Goal: Check status: Check status

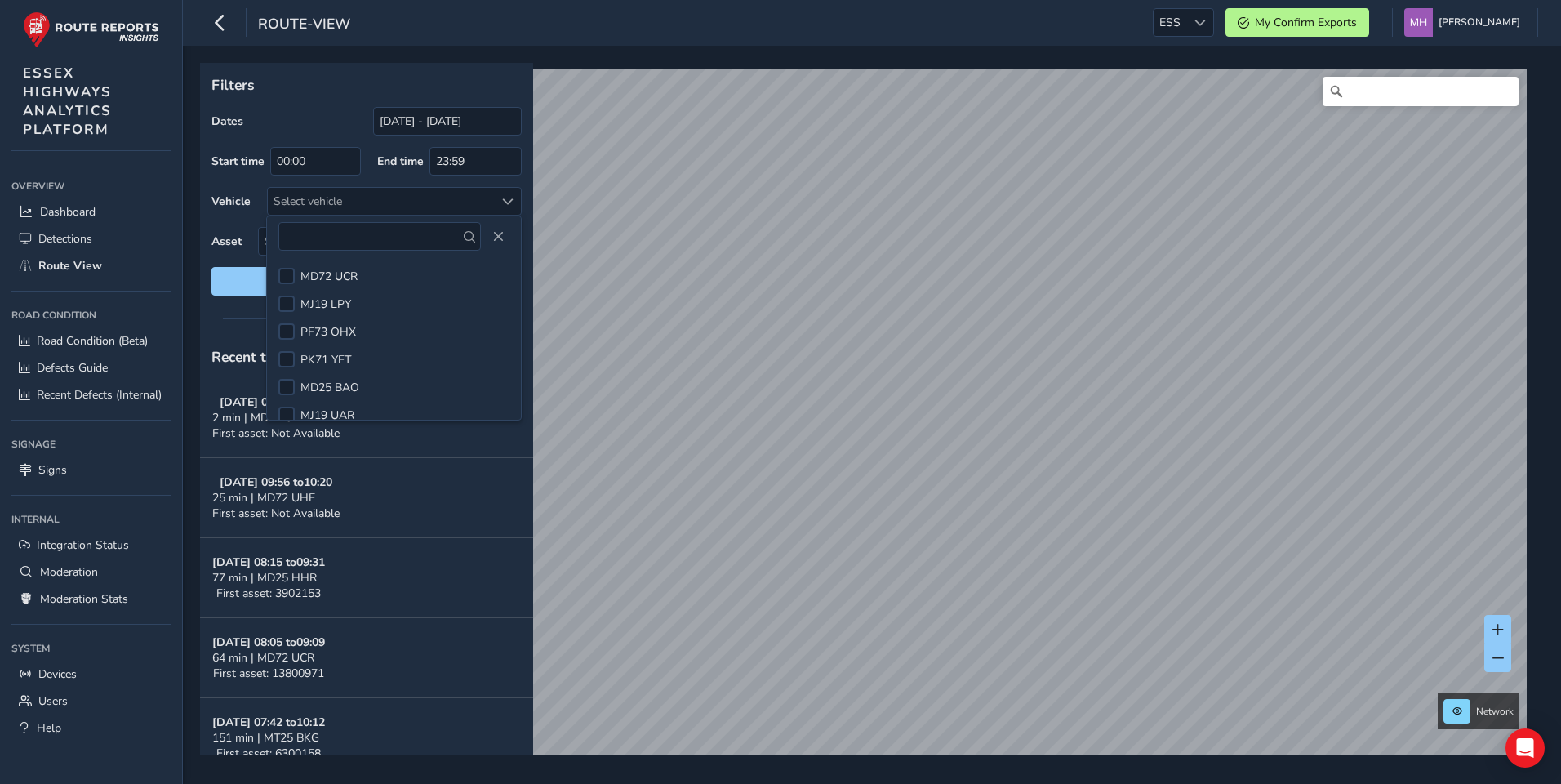
scroll to position [1272, 0]
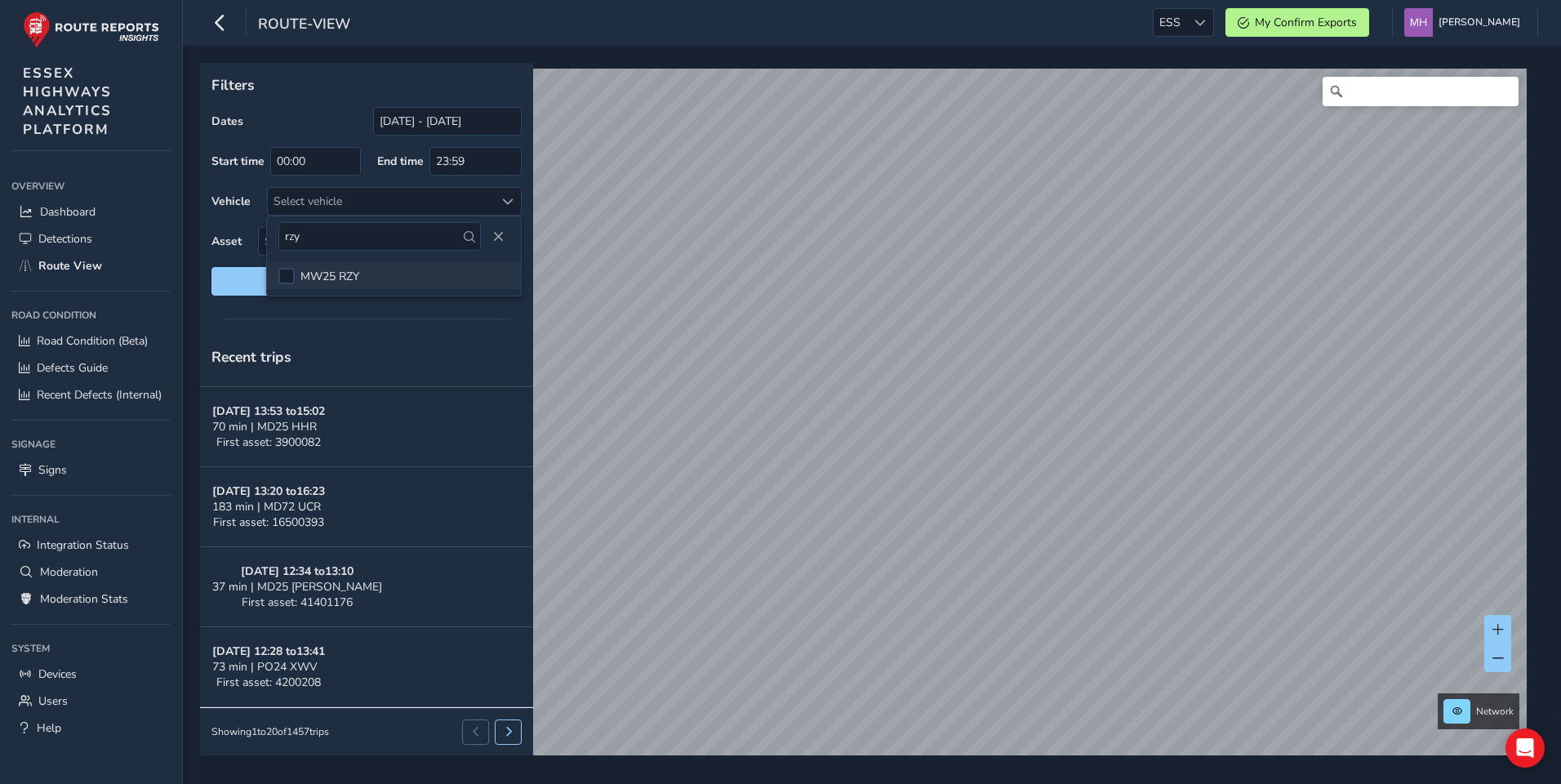
type input "rzy"
click at [319, 271] on span "MW25 RZY" at bounding box center [330, 276] width 59 height 16
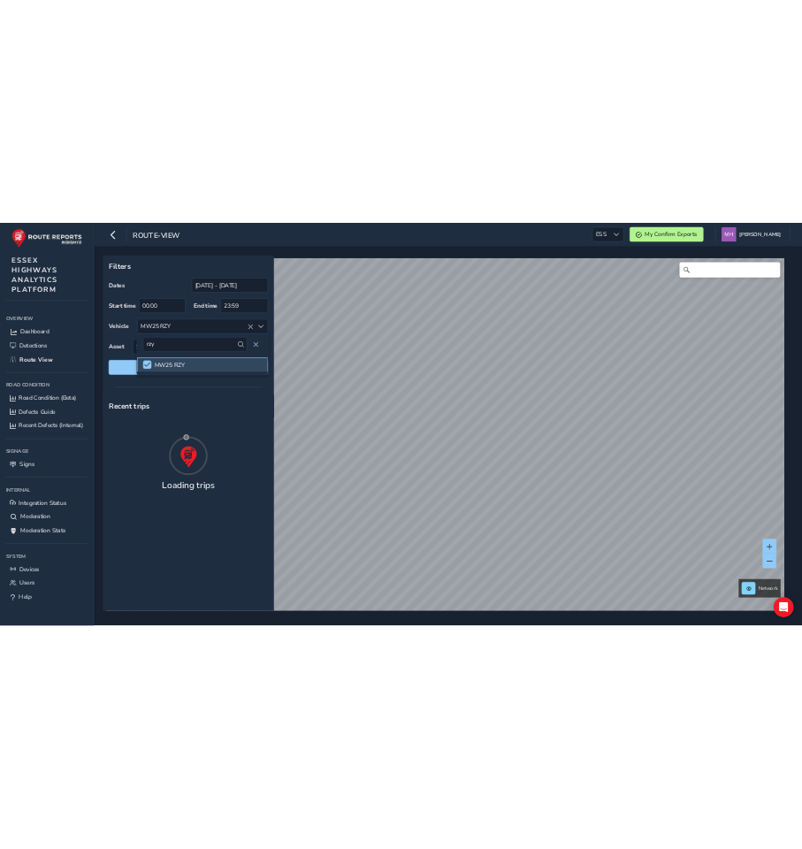
scroll to position [0, 0]
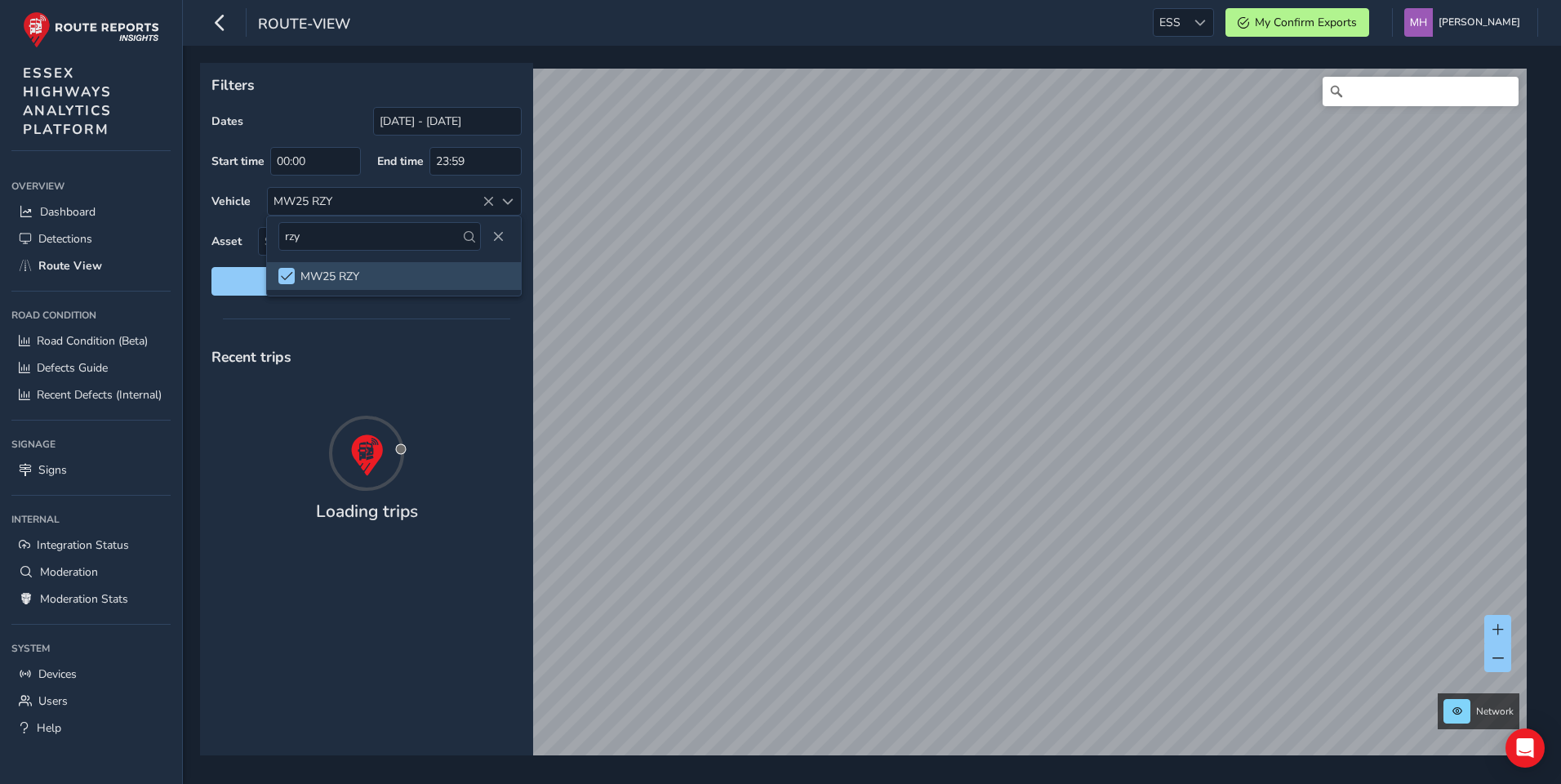
click at [212, 311] on div at bounding box center [367, 318] width 333 height 23
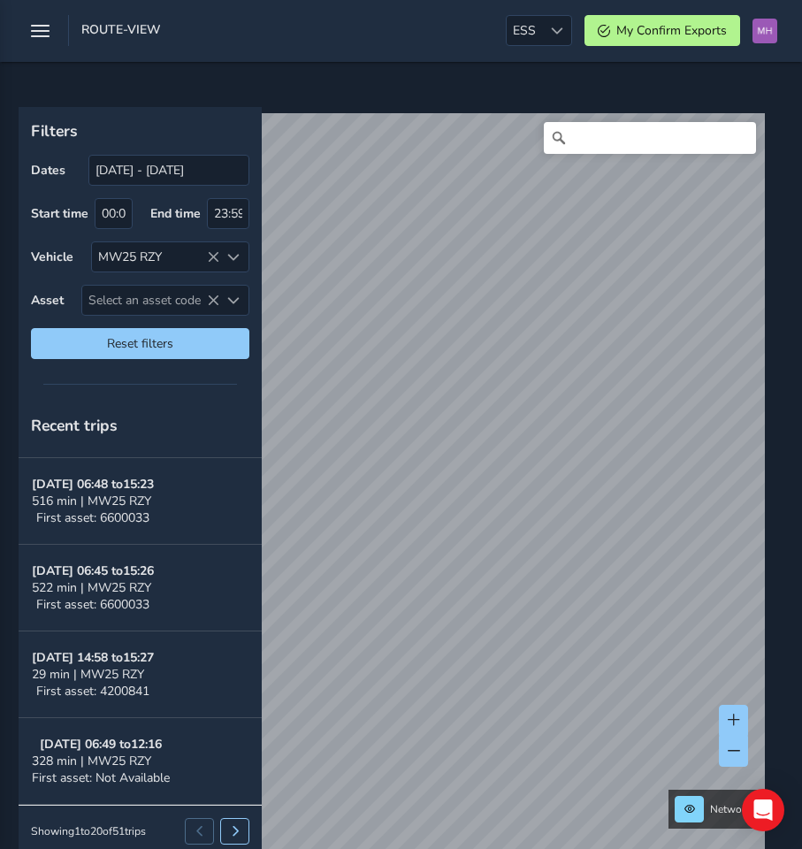
scroll to position [33, 0]
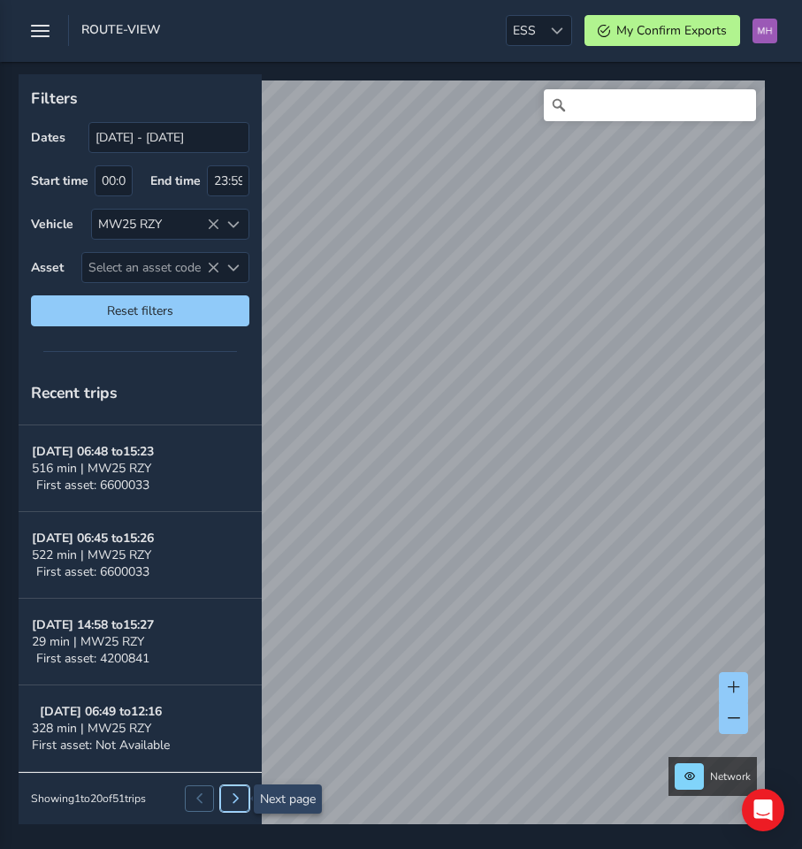
click at [235, 799] on span at bounding box center [235, 798] width 11 height 11
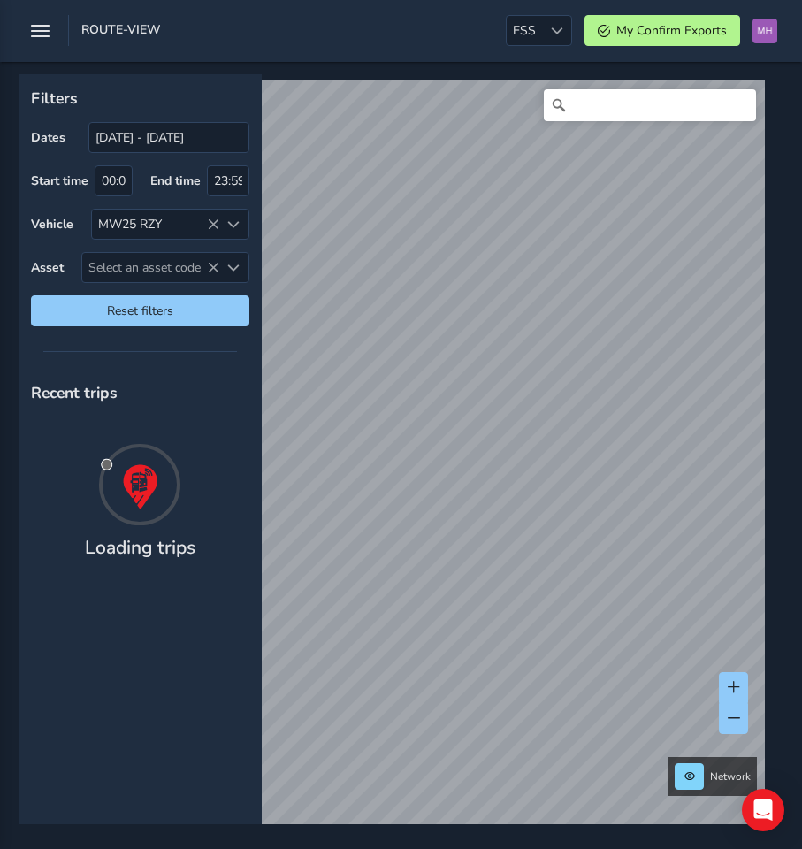
scroll to position [0, 0]
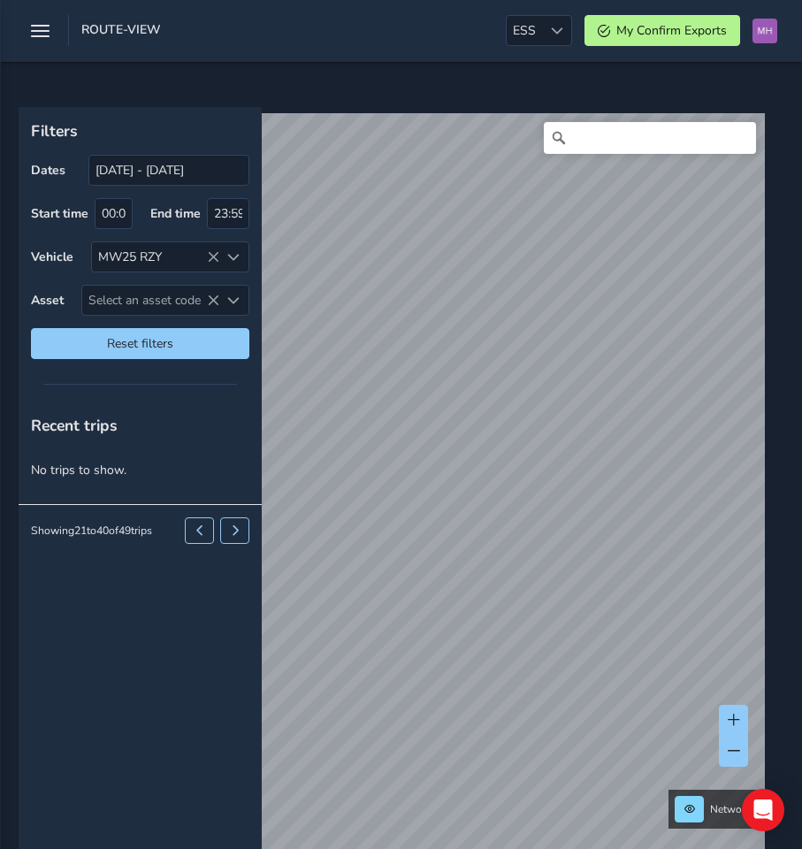
scroll to position [33, 0]
